Goal: Information Seeking & Learning: Check status

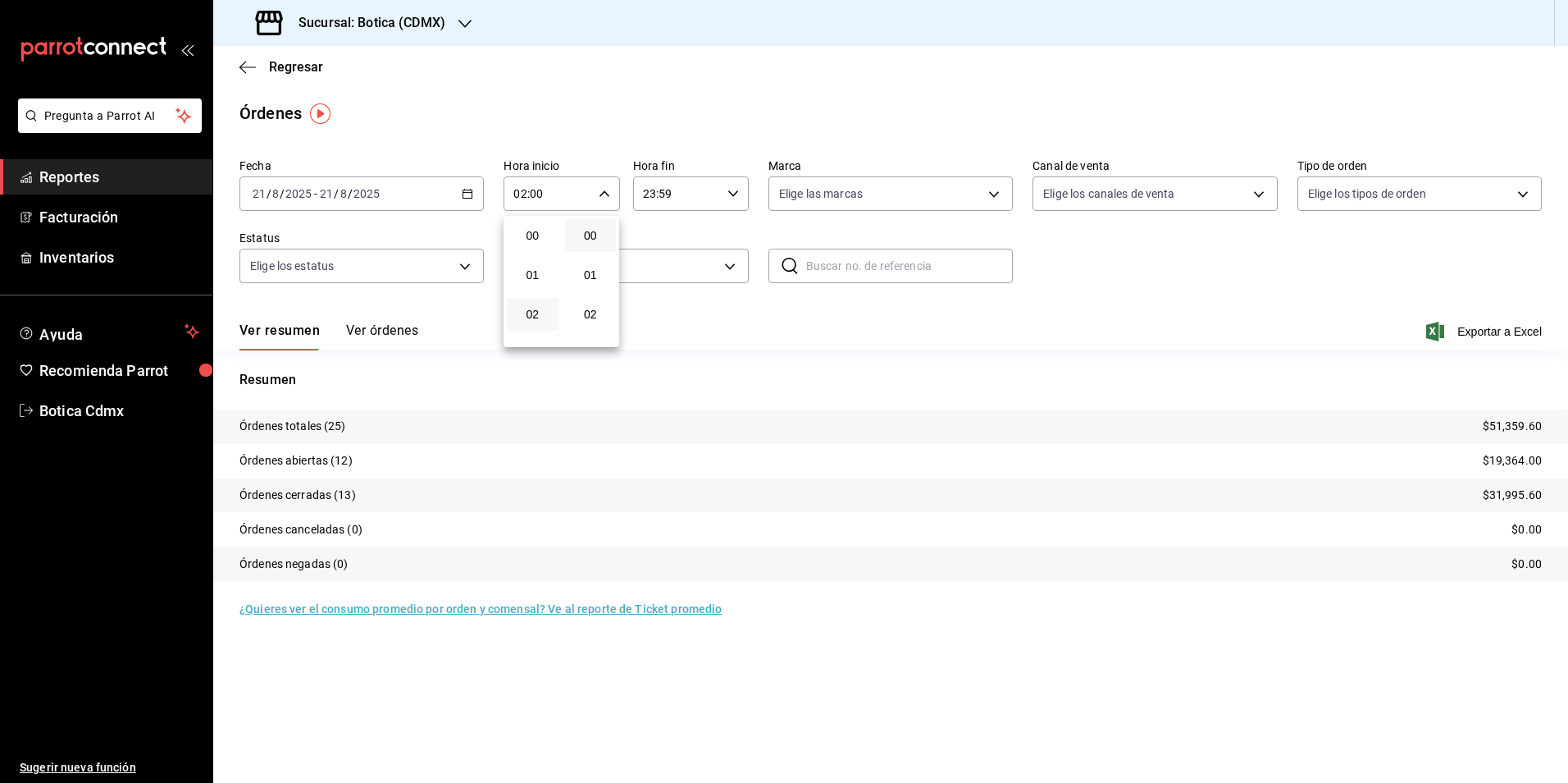
click at [461, 189] on div at bounding box center [784, 391] width 1568 height 783
click at [461, 189] on icon "button" at bounding box center [467, 194] width 12 height 12
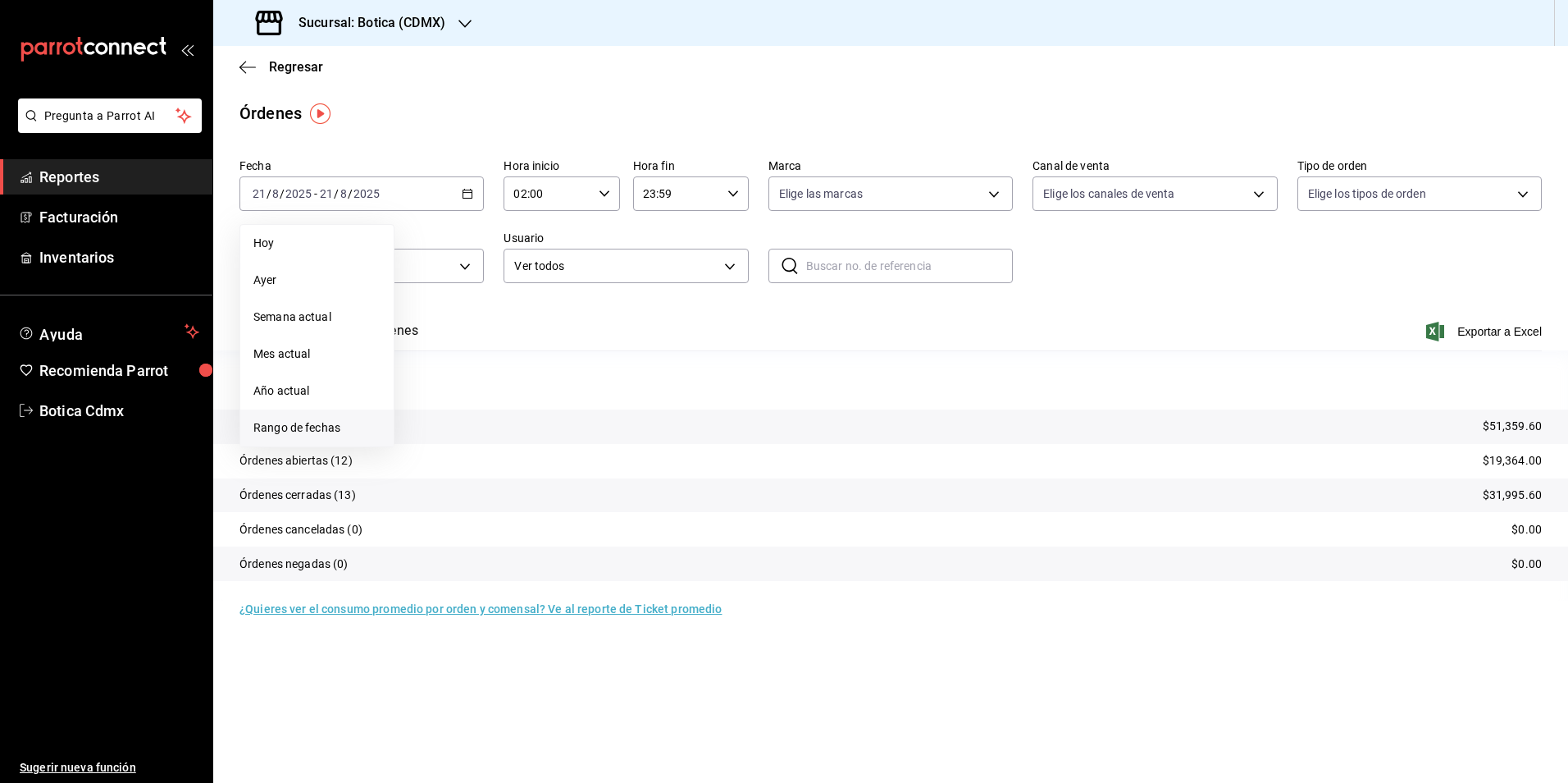
click at [305, 426] on span "Rango de fechas" at bounding box center [317, 427] width 127 height 17
click at [289, 67] on span "Regresar" at bounding box center [295, 67] width 54 height 16
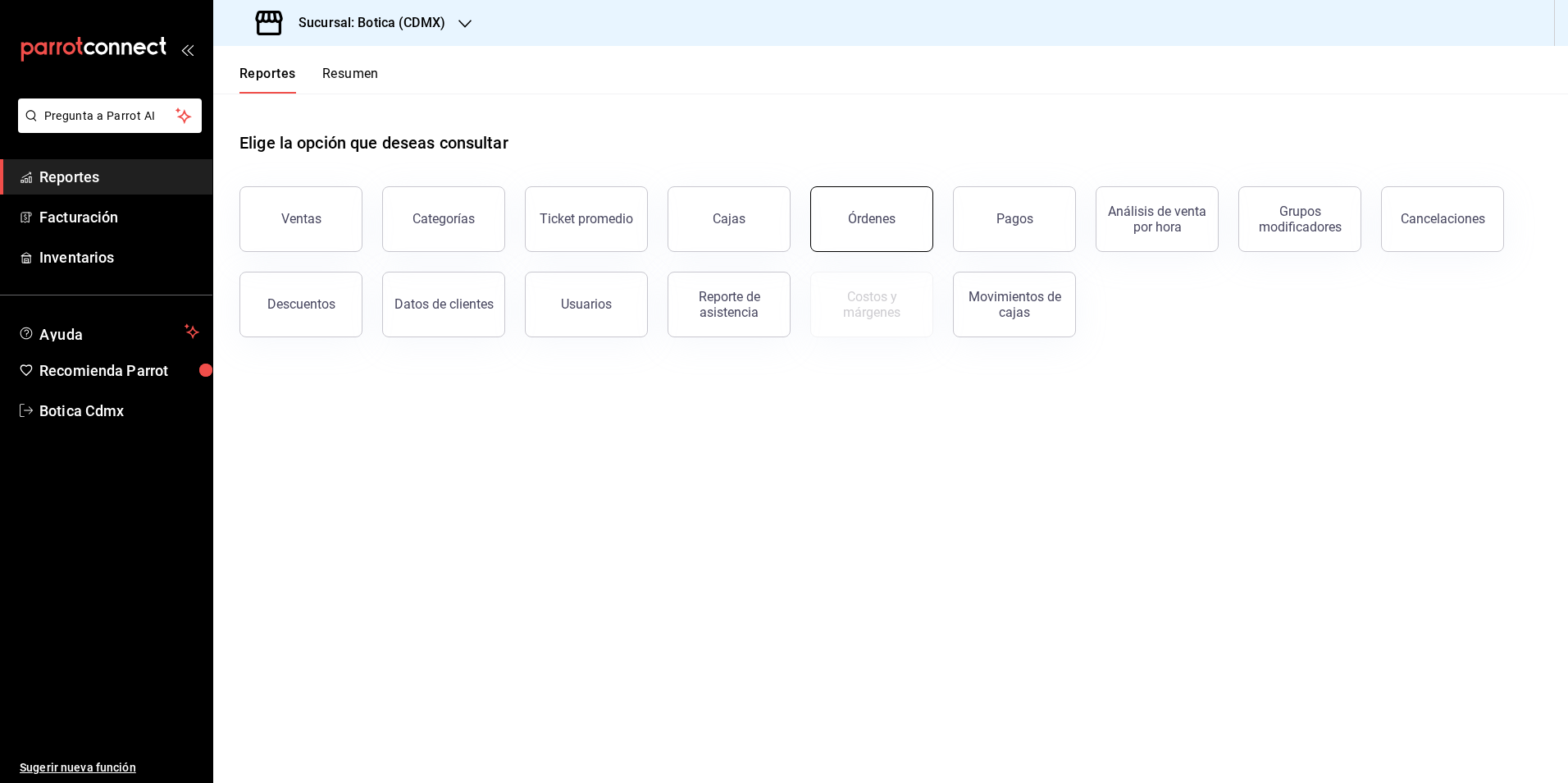
click at [839, 217] on button "Órdenes" at bounding box center [872, 219] width 123 height 66
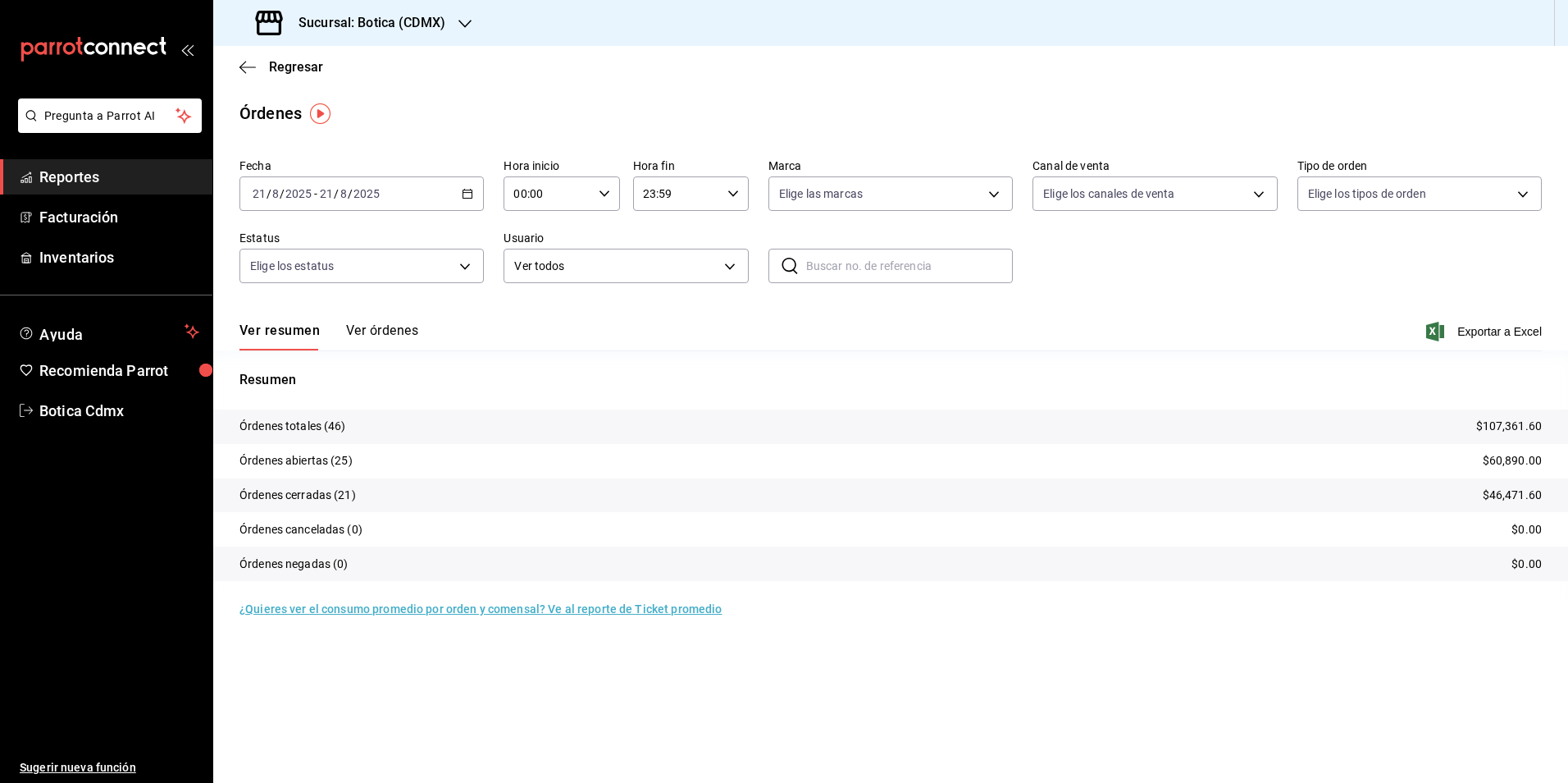
click at [550, 189] on input "00:00" at bounding box center [547, 193] width 87 height 33
click at [532, 321] on button "02" at bounding box center [533, 313] width 52 height 33
type input "02:00"
click at [726, 330] on div at bounding box center [784, 391] width 1568 height 783
click at [298, 67] on span "Regresar" at bounding box center [295, 67] width 54 height 16
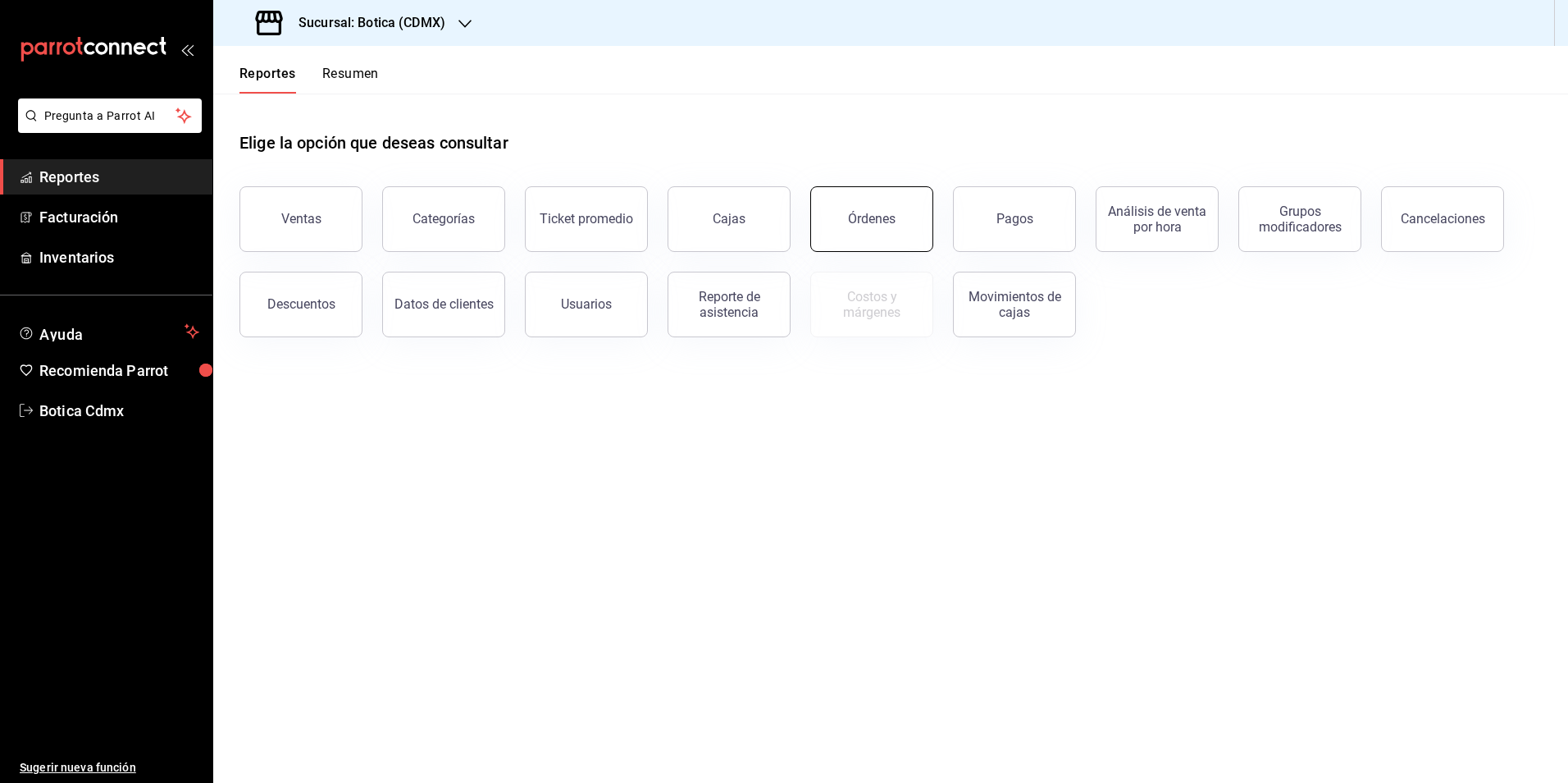
click at [892, 223] on div "Órdenes" at bounding box center [872, 219] width 48 height 16
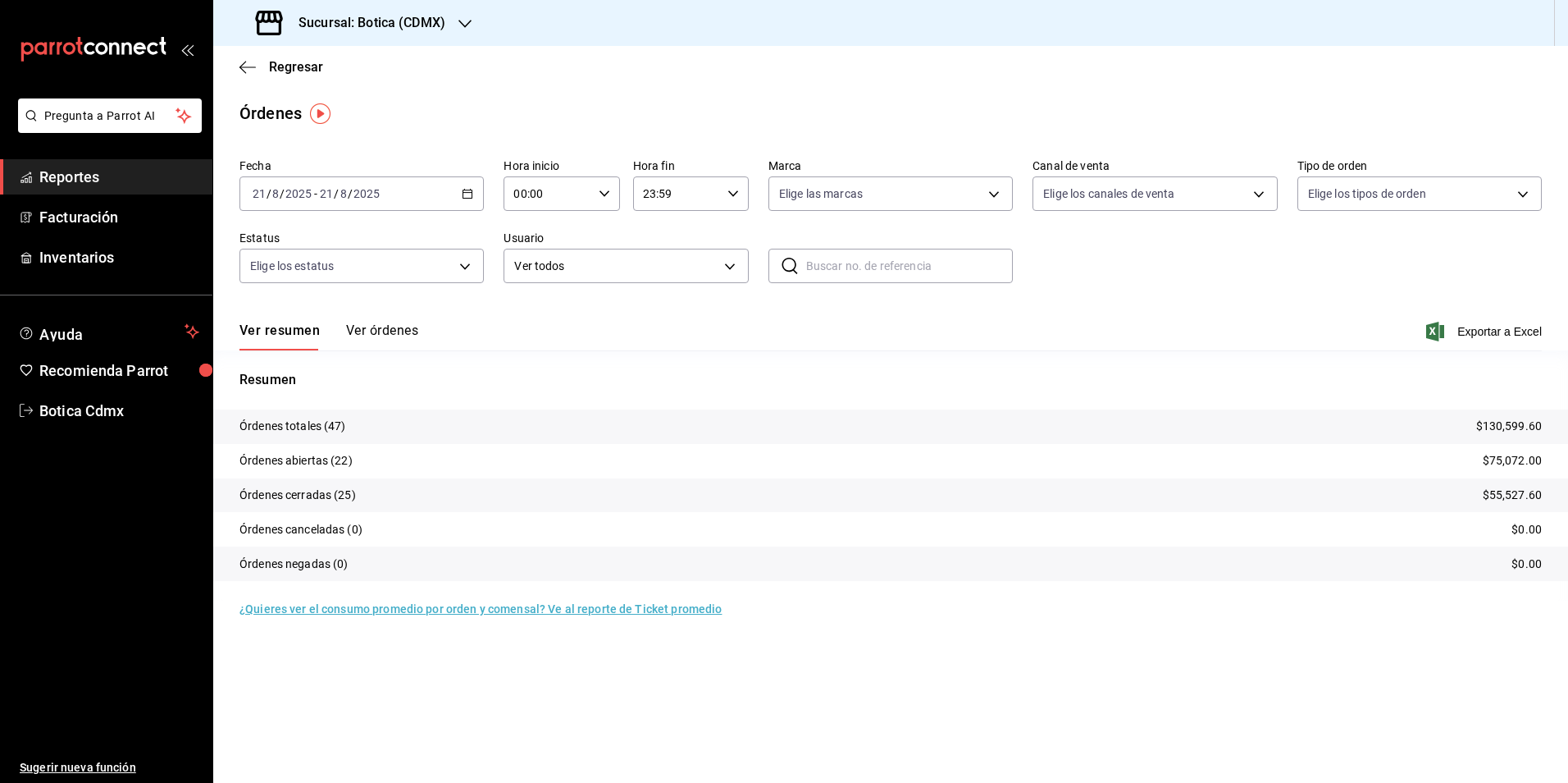
click at [535, 197] on input "00:00" at bounding box center [547, 193] width 87 height 33
click at [529, 320] on span "02" at bounding box center [532, 313] width 32 height 13
type input "02:00"
click at [301, 64] on div at bounding box center [784, 391] width 1568 height 783
click at [287, 63] on span "Regresar" at bounding box center [295, 67] width 54 height 16
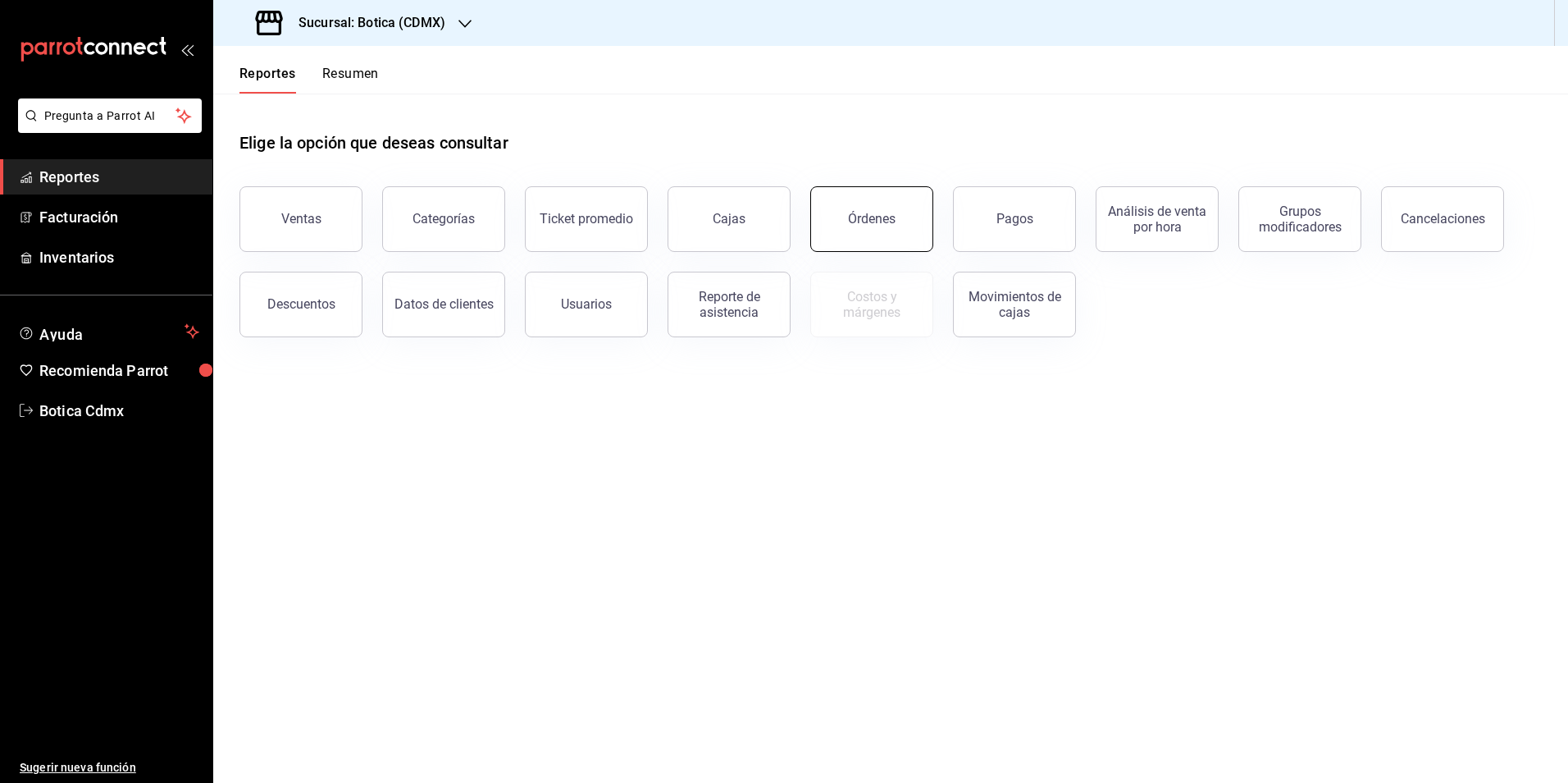
click at [903, 238] on button "Órdenes" at bounding box center [872, 219] width 123 height 66
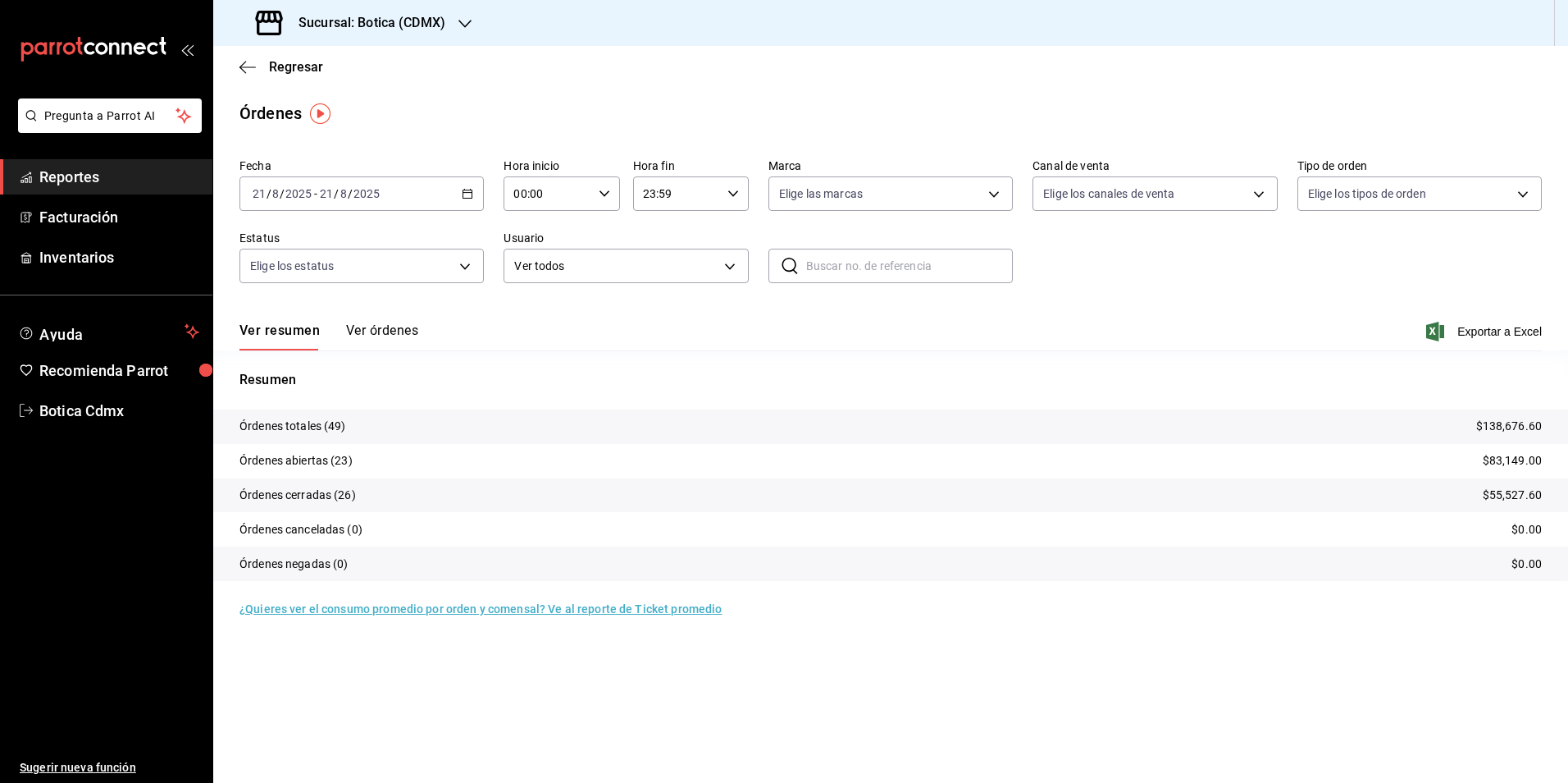
click at [537, 197] on input "00:00" at bounding box center [547, 193] width 87 height 33
click at [531, 318] on span "02" at bounding box center [532, 313] width 32 height 13
type input "02:00"
click at [536, 315] on span "02" at bounding box center [532, 313] width 32 height 13
click at [293, 70] on div at bounding box center [784, 391] width 1568 height 783
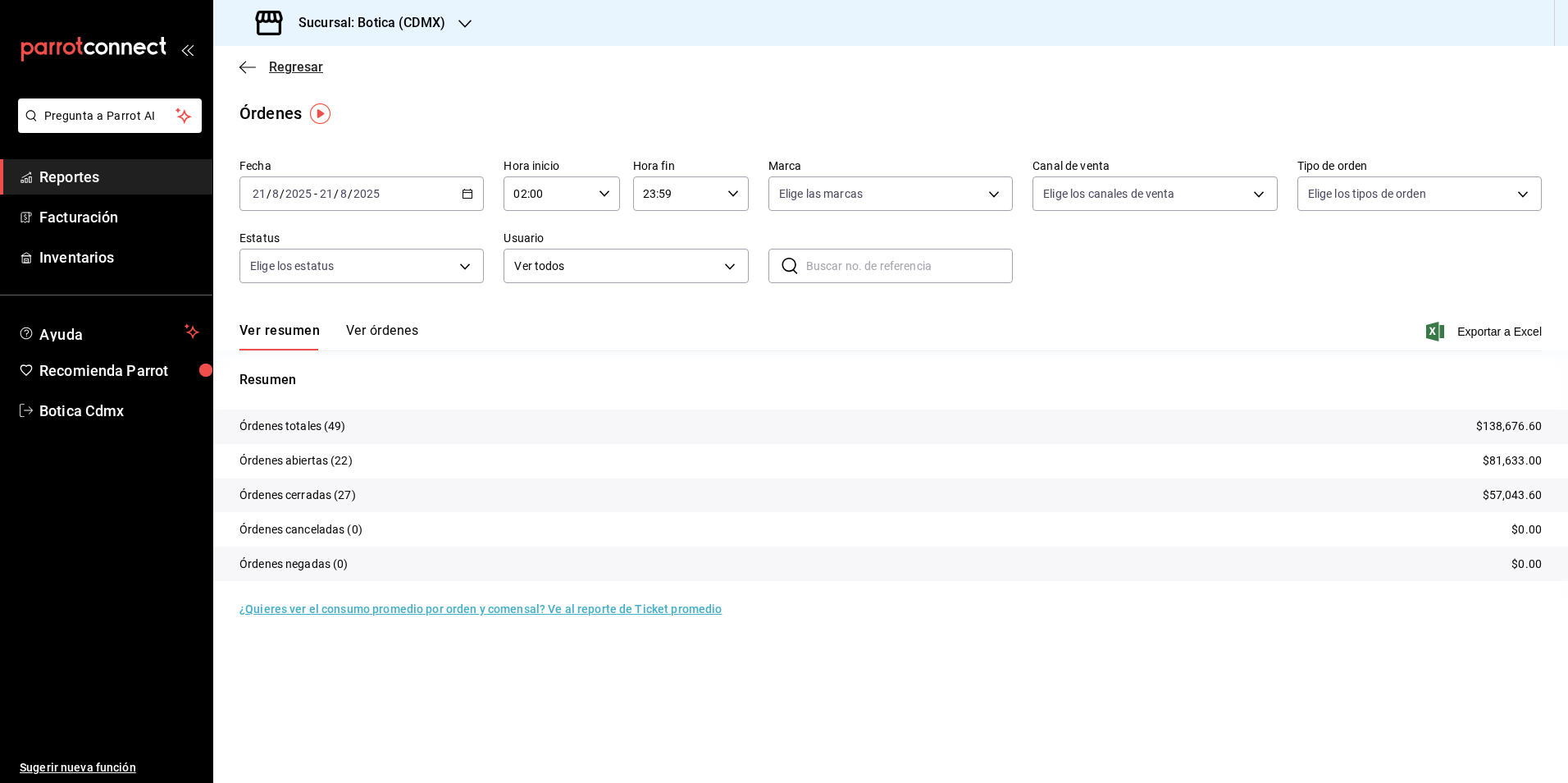
click at [289, 65] on span "Regresar" at bounding box center [295, 67] width 54 height 16
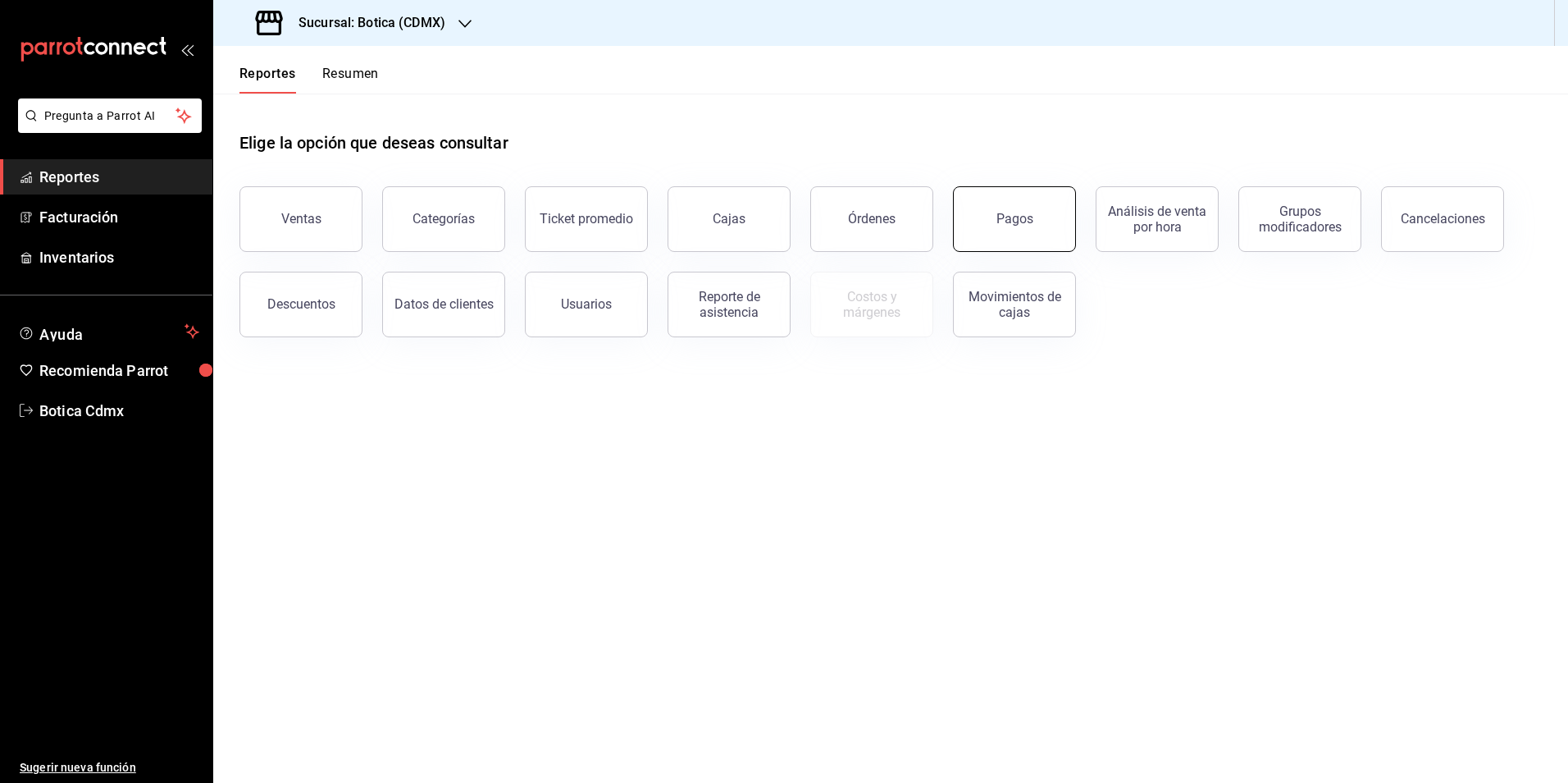
click at [992, 226] on button "Pagos" at bounding box center [1014, 219] width 123 height 66
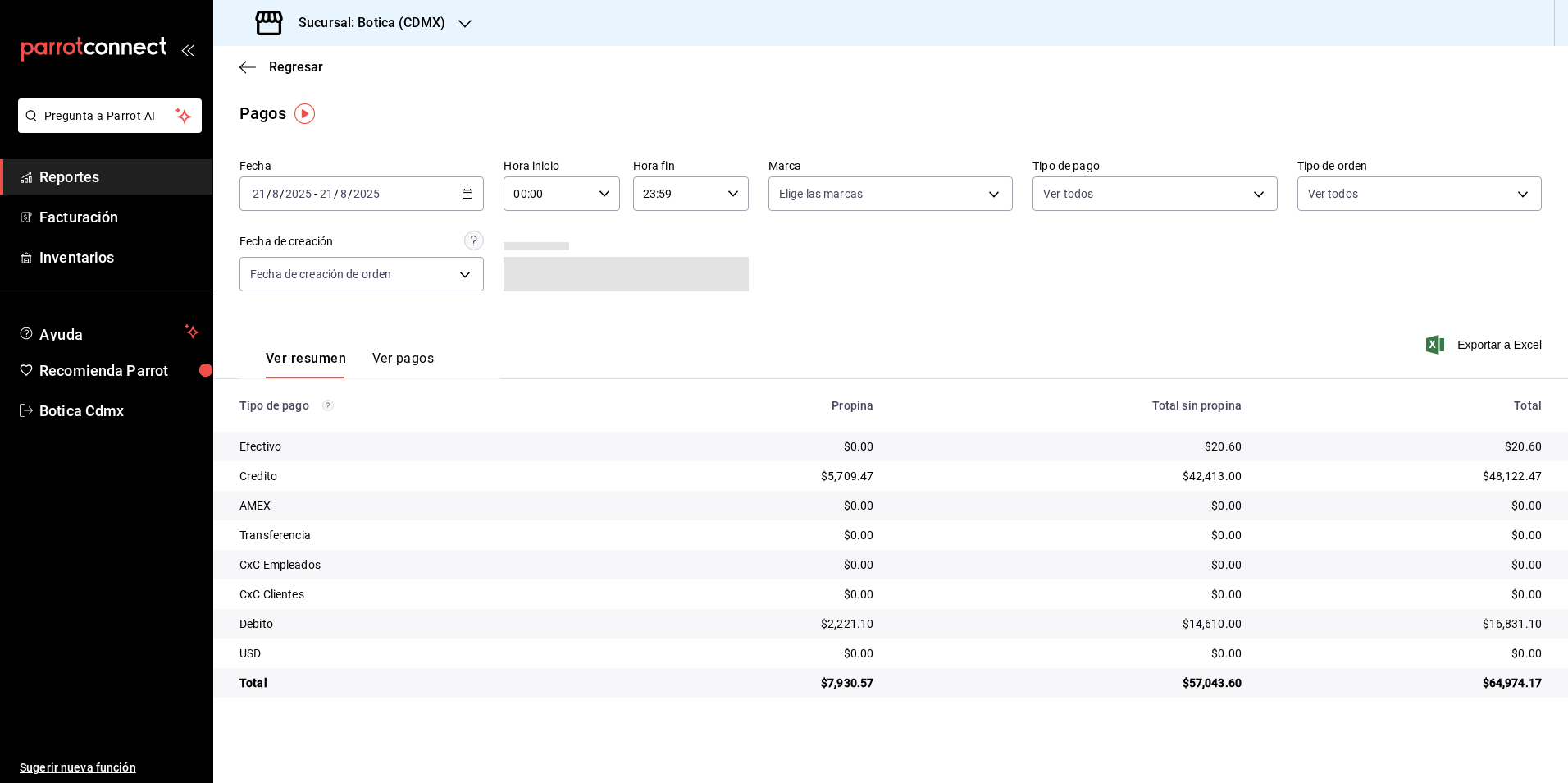
click at [540, 199] on input "00:00" at bounding box center [547, 193] width 87 height 33
click at [526, 313] on span "02" at bounding box center [532, 313] width 32 height 13
type input "02:00"
click at [302, 72] on div at bounding box center [784, 391] width 1568 height 783
click at [292, 73] on span "Regresar" at bounding box center [295, 67] width 54 height 16
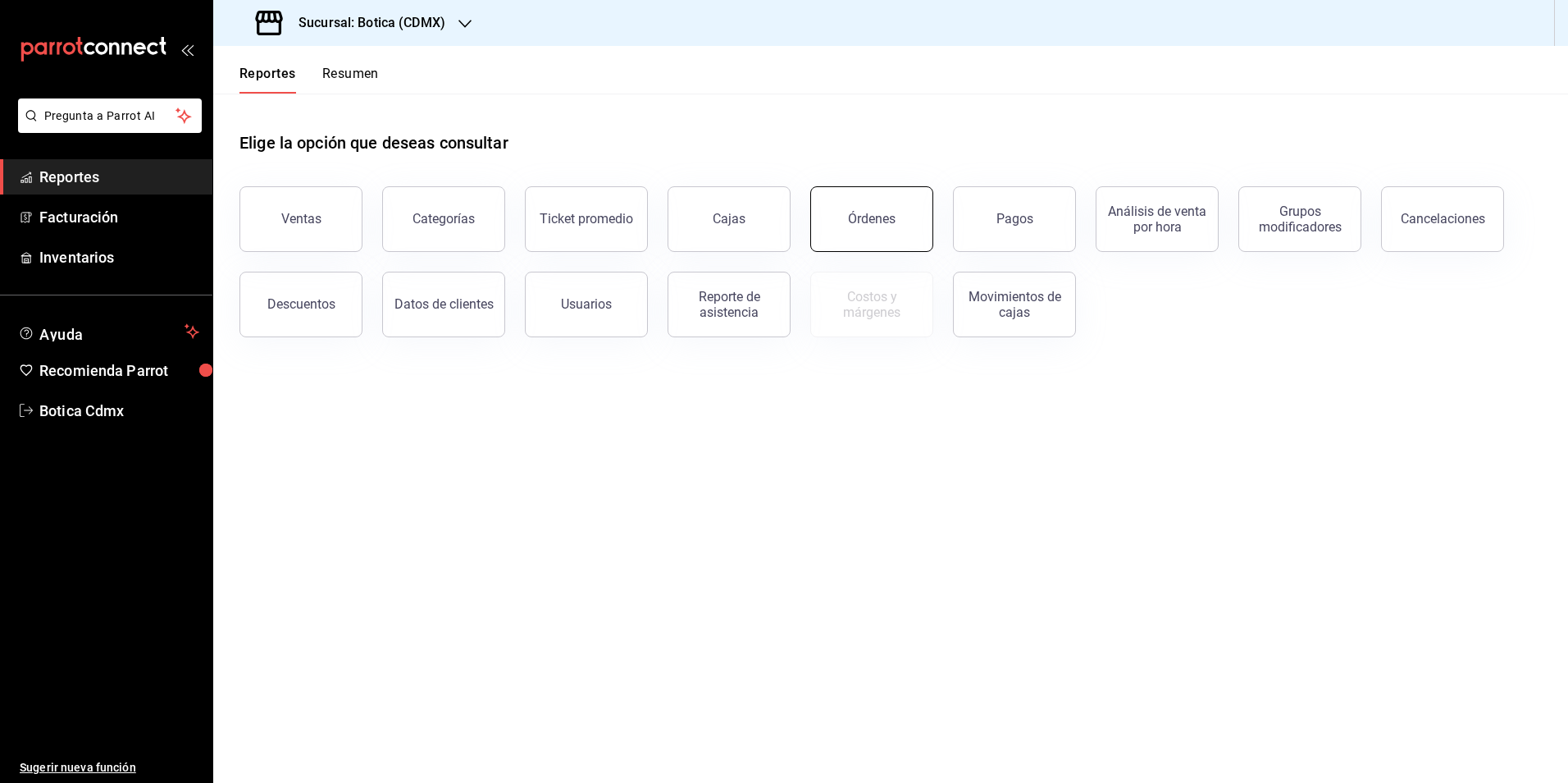
click at [858, 227] on button "Órdenes" at bounding box center [872, 219] width 123 height 66
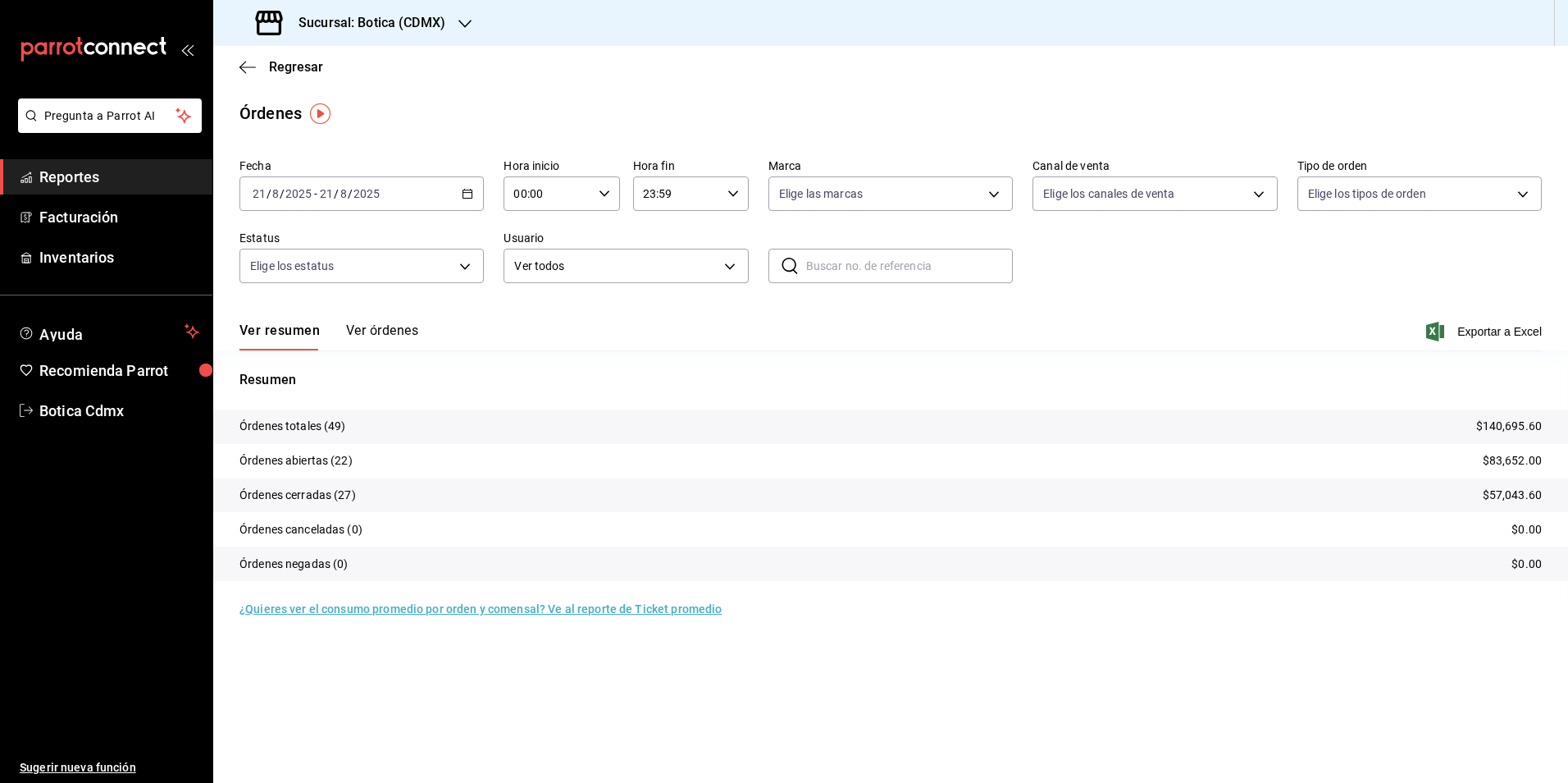
click at [535, 197] on input "00:00" at bounding box center [547, 193] width 87 height 33
click at [529, 319] on span "02" at bounding box center [532, 313] width 32 height 13
type input "02:00"
click at [282, 59] on div at bounding box center [784, 391] width 1568 height 783
click at [292, 74] on span "Regresar" at bounding box center [295, 67] width 54 height 16
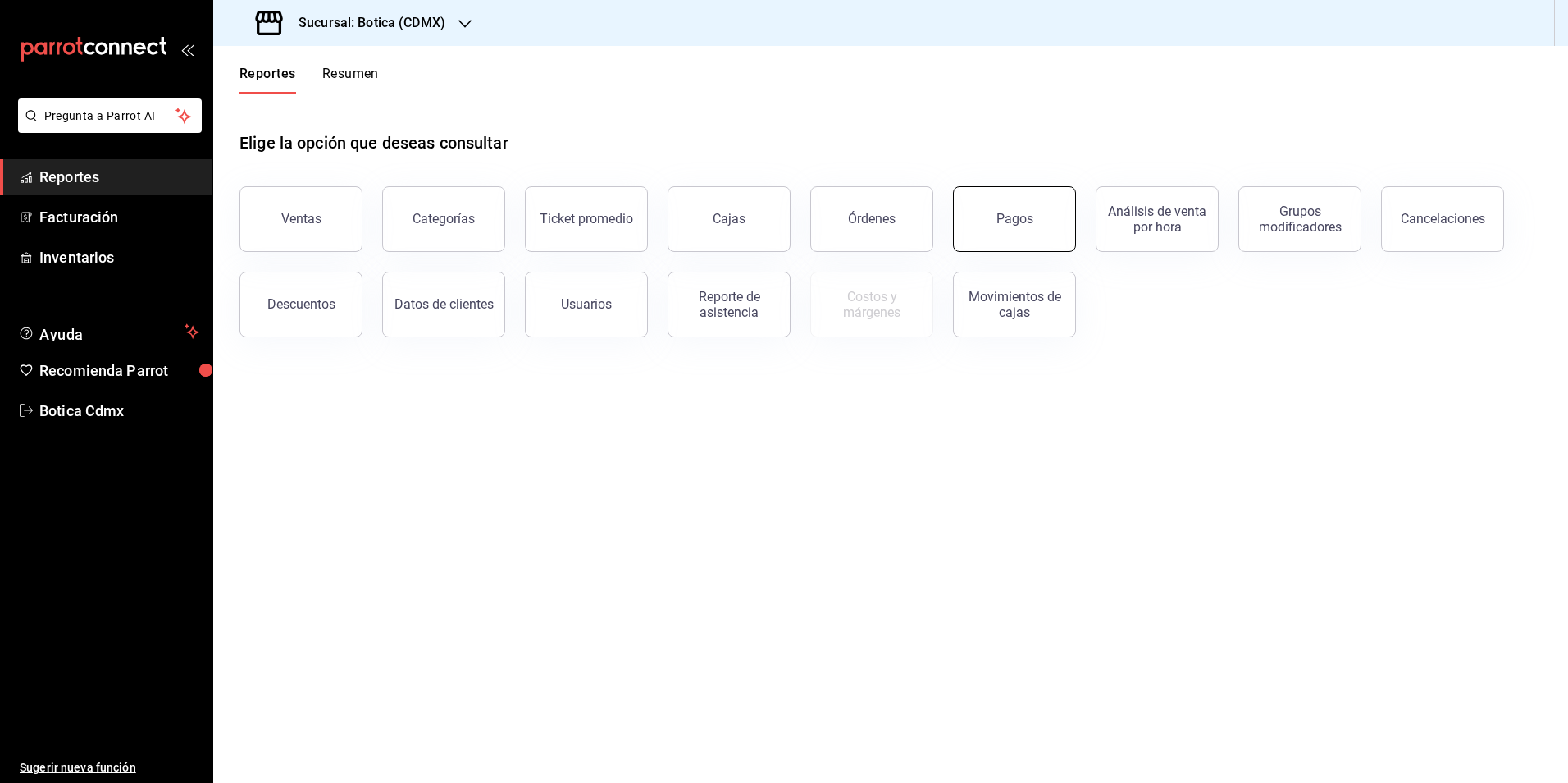
click at [996, 229] on button "Pagos" at bounding box center [1014, 219] width 123 height 66
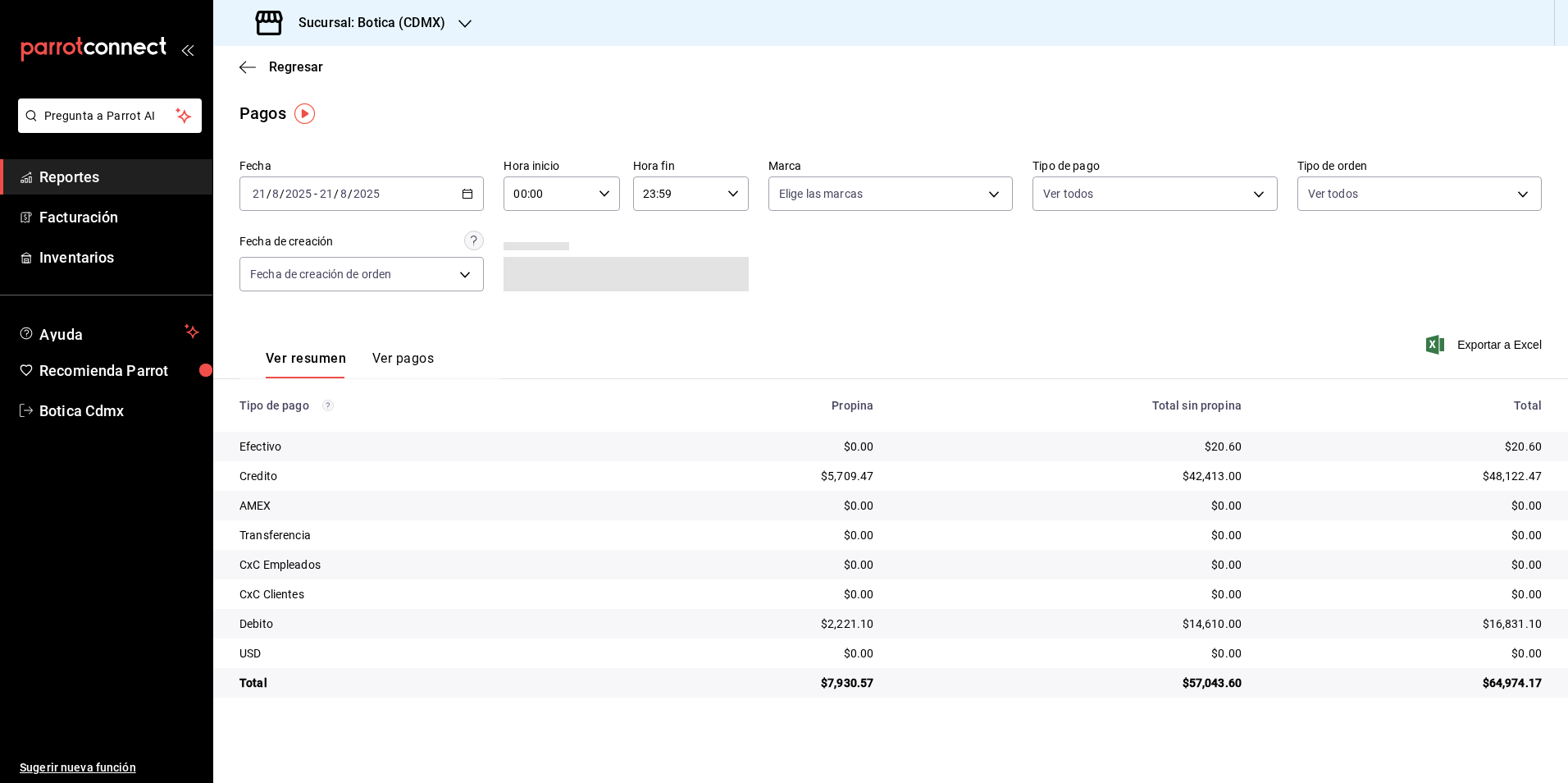
click at [541, 187] on input "00:00" at bounding box center [547, 193] width 87 height 33
click at [535, 317] on span "02" at bounding box center [532, 313] width 32 height 13
type input "02:00"
